Goal: Find specific page/section: Find specific page/section

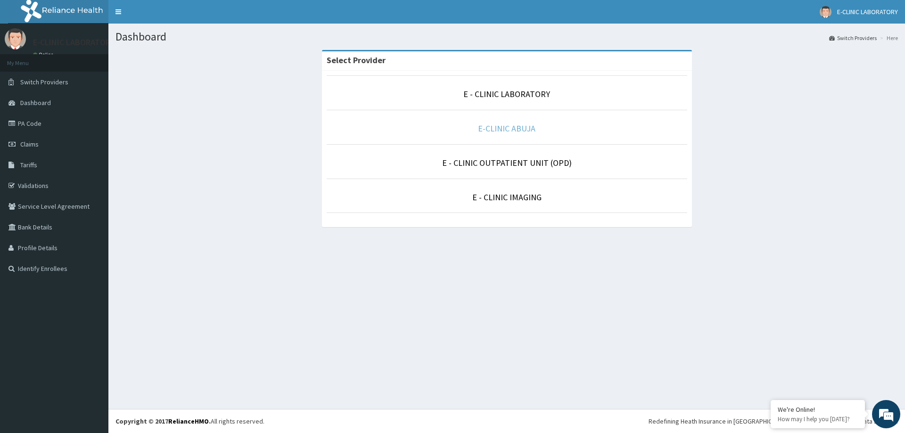
click at [522, 125] on link "E-CLINIC ABUJA" at bounding box center [506, 128] width 57 height 11
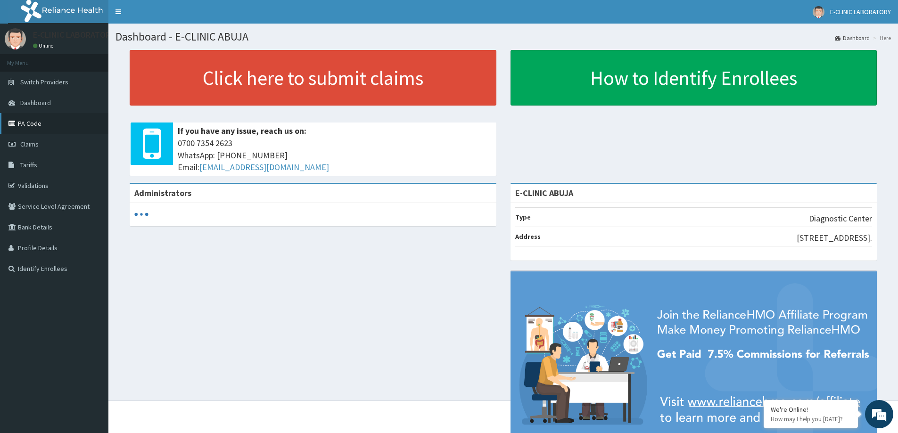
click at [27, 125] on link "PA Code" at bounding box center [54, 123] width 108 height 21
